Goal: Information Seeking & Learning: Learn about a topic

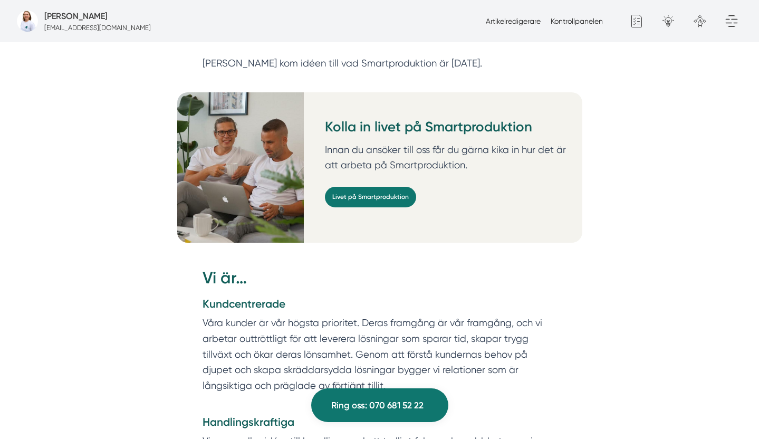
scroll to position [740, 0]
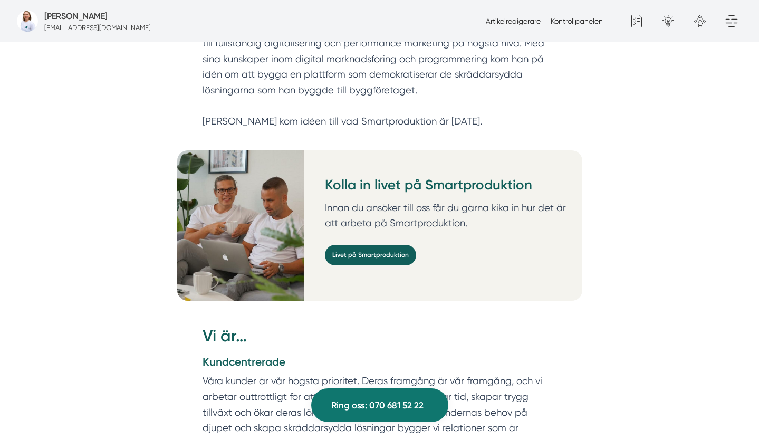
click at [365, 245] on link "Livet på Smartproduktion" at bounding box center [370, 255] width 91 height 21
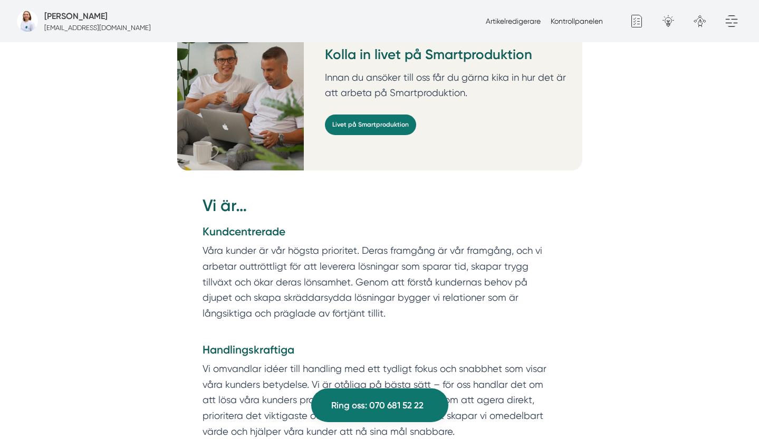
scroll to position [871, 0]
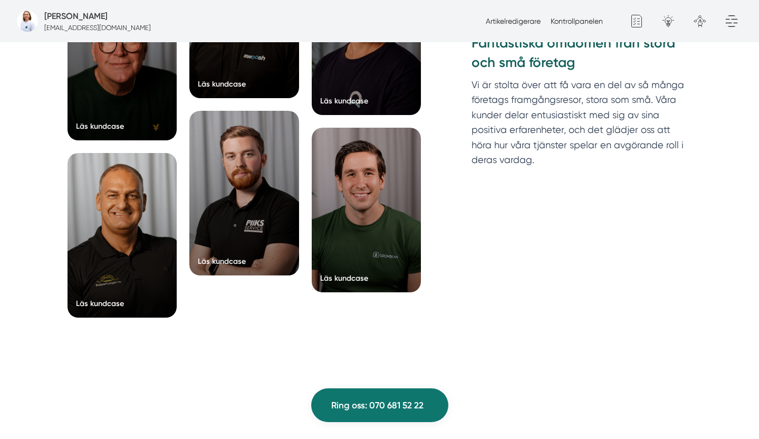
scroll to position [4089, 0]
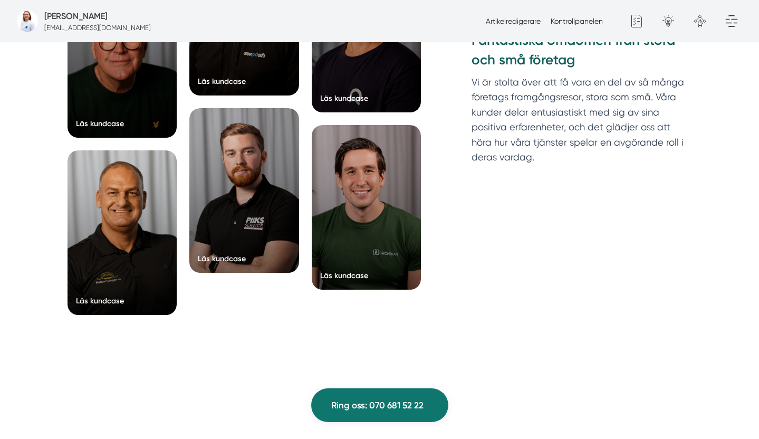
click at [164, 282] on div at bounding box center [123, 232] width 110 height 165
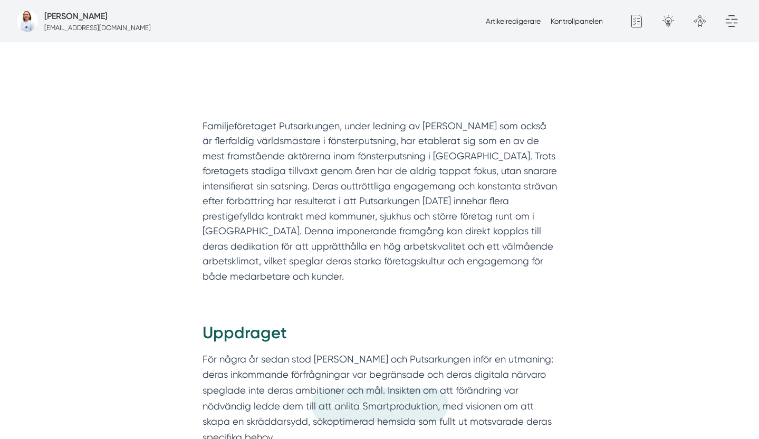
scroll to position [784, 0]
